Goal: Information Seeking & Learning: Learn about a topic

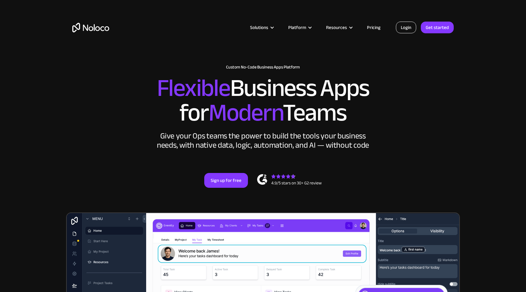
click at [402, 29] on link "Login" at bounding box center [406, 28] width 20 height 12
click at [370, 31] on link "Pricing" at bounding box center [374, 27] width 29 height 8
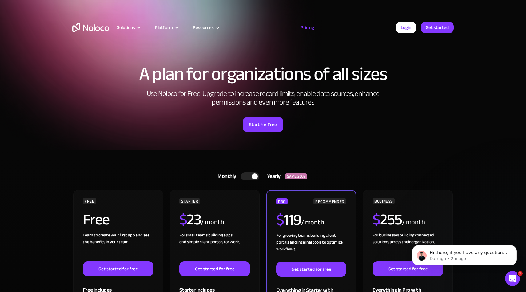
click at [203, 26] on div "Resources" at bounding box center [203, 27] width 21 height 8
click at [314, 17] on div "Solutions Use Cases Business Types Project Management Keep track of customers, …" at bounding box center [263, 27] width 394 height 24
click at [307, 29] on link "Pricing" at bounding box center [307, 27] width 29 height 8
